Goal: Obtain resource: Obtain resource

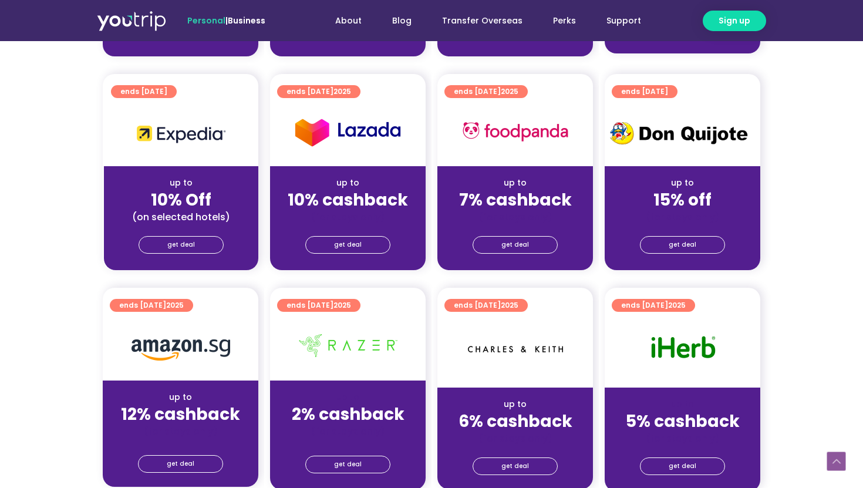
scroll to position [489, 0]
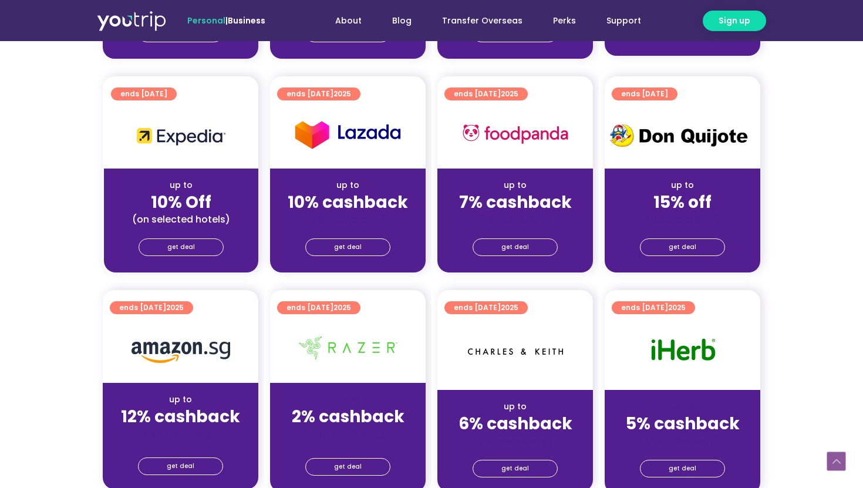
click at [559, 378] on div at bounding box center [515, 353] width 156 height 74
click at [511, 476] on span "get deal" at bounding box center [515, 468] width 28 height 16
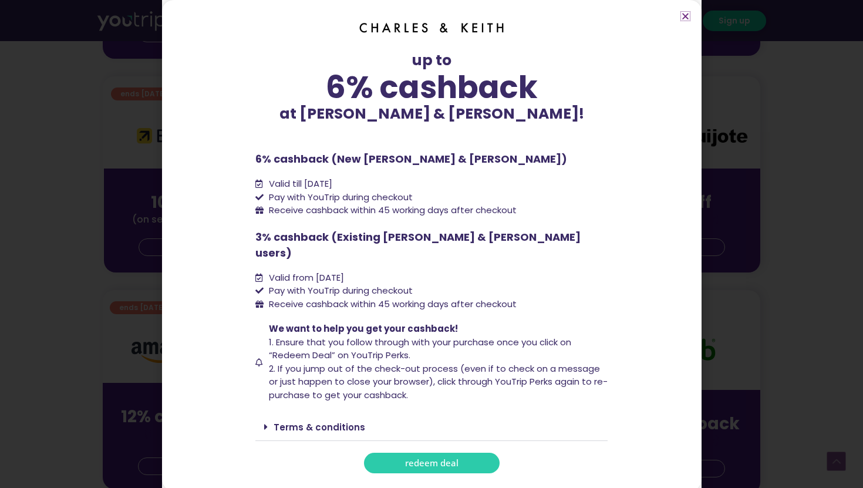
scroll to position [504, 0]
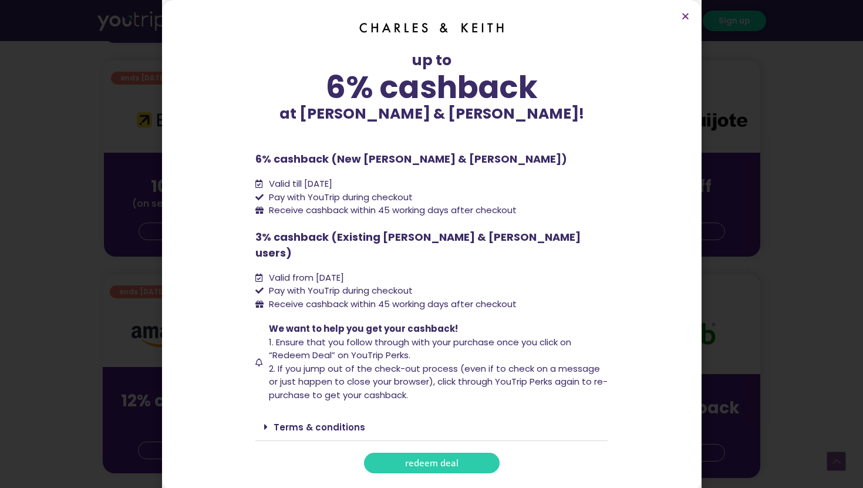
click at [447, 459] on span "redeem deal" at bounding box center [431, 463] width 53 height 9
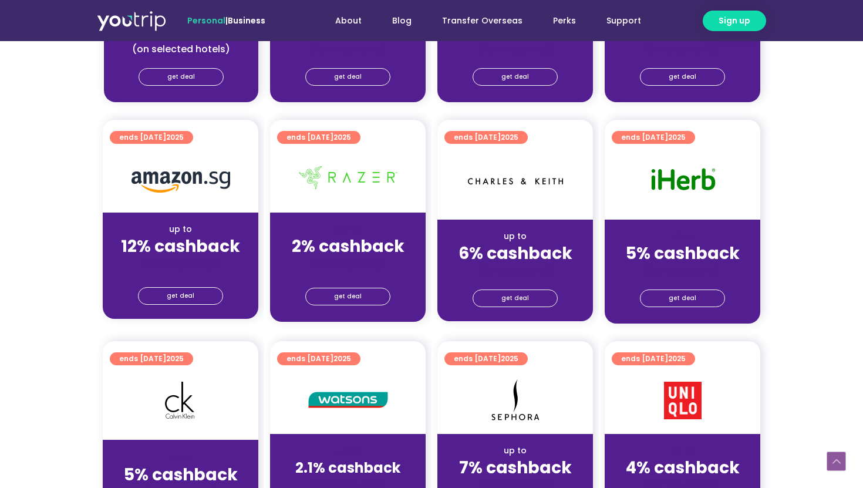
scroll to position [657, 0]
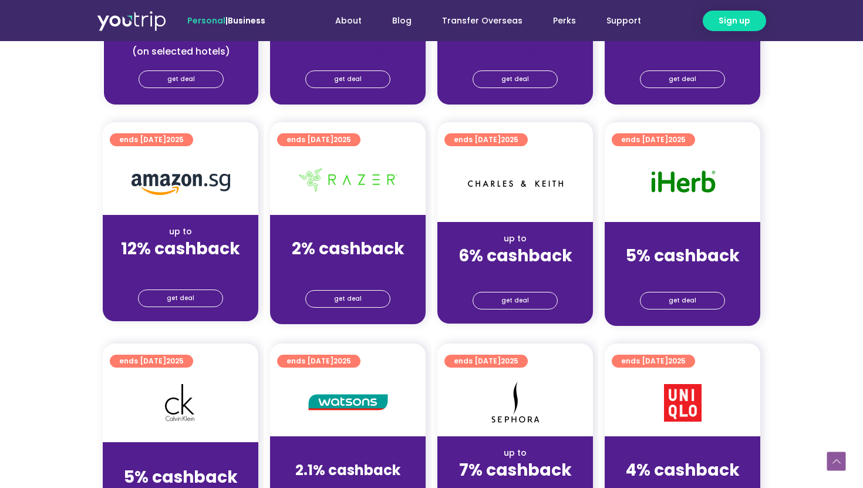
click at [516, 169] on div at bounding box center [515, 185] width 156 height 74
click at [526, 306] on span "get deal" at bounding box center [515, 300] width 28 height 16
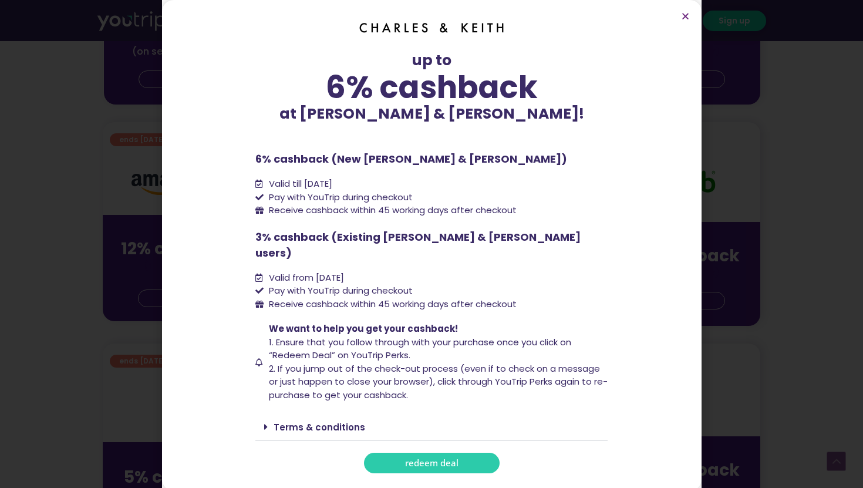
click at [459, 459] on link "redeem deal" at bounding box center [432, 463] width 136 height 21
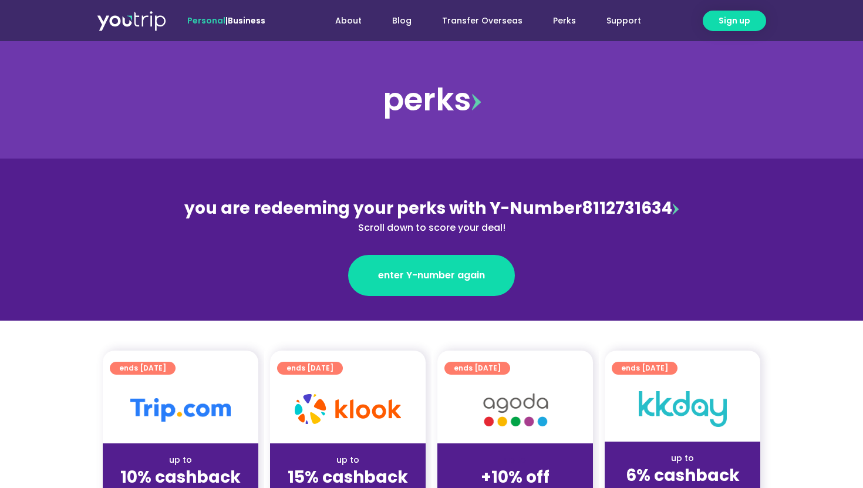
click at [411, 99] on div "perks" at bounding box center [431, 99] width 863 height 47
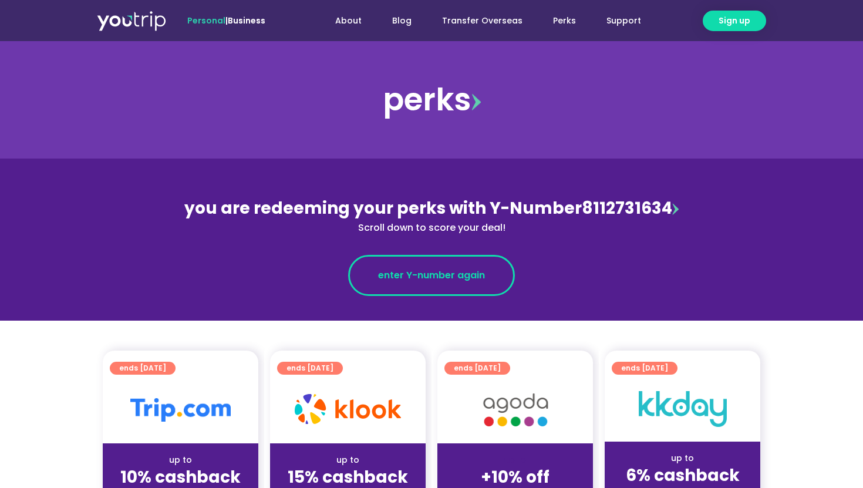
click at [405, 285] on link "enter Y-number again" at bounding box center [431, 275] width 167 height 41
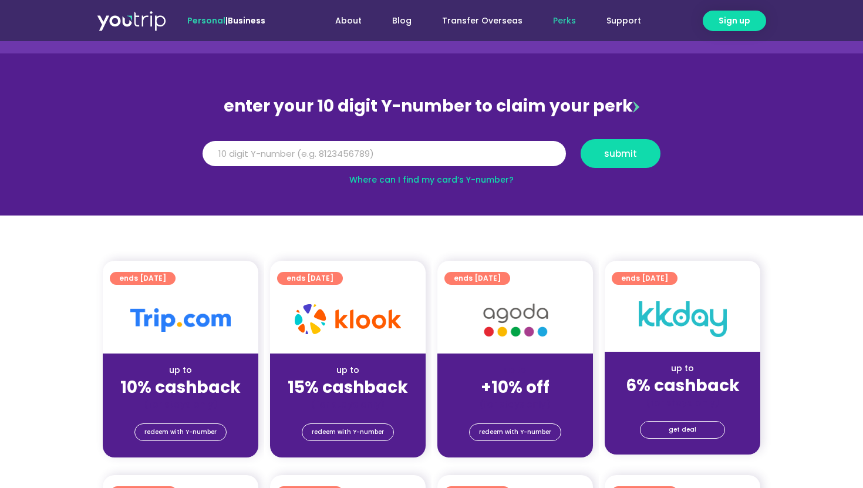
scroll to position [76, 0]
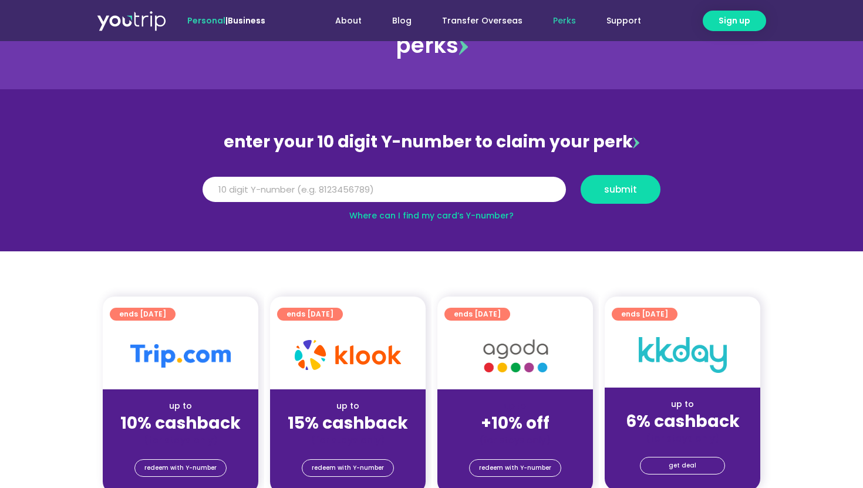
scroll to position [19, 0]
